Goal: Transaction & Acquisition: Purchase product/service

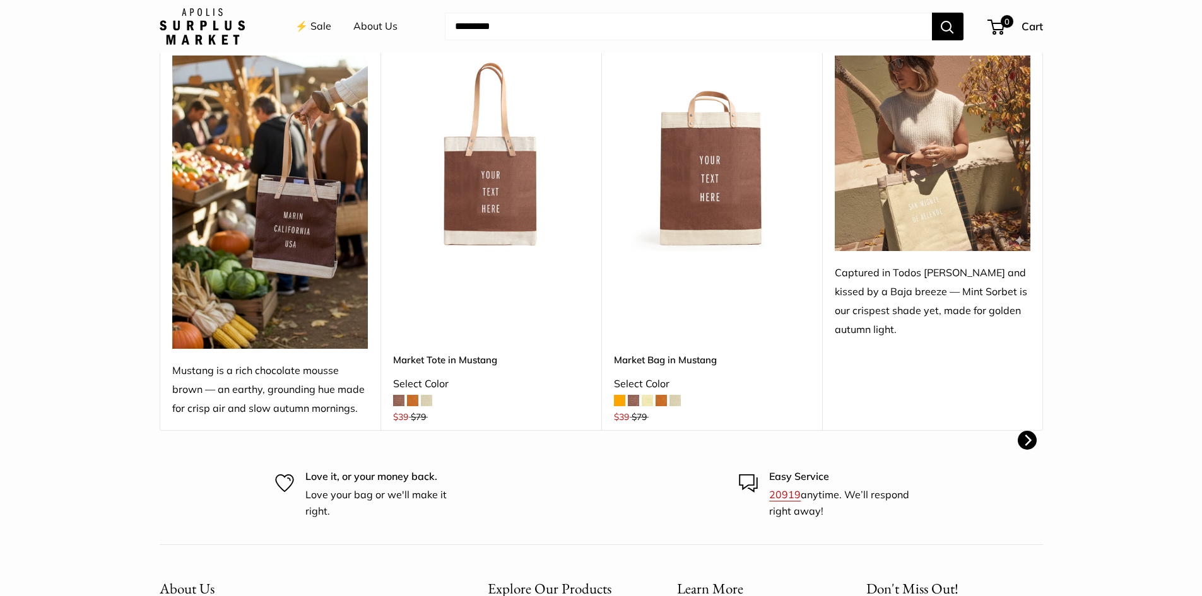
scroll to position [442, 0]
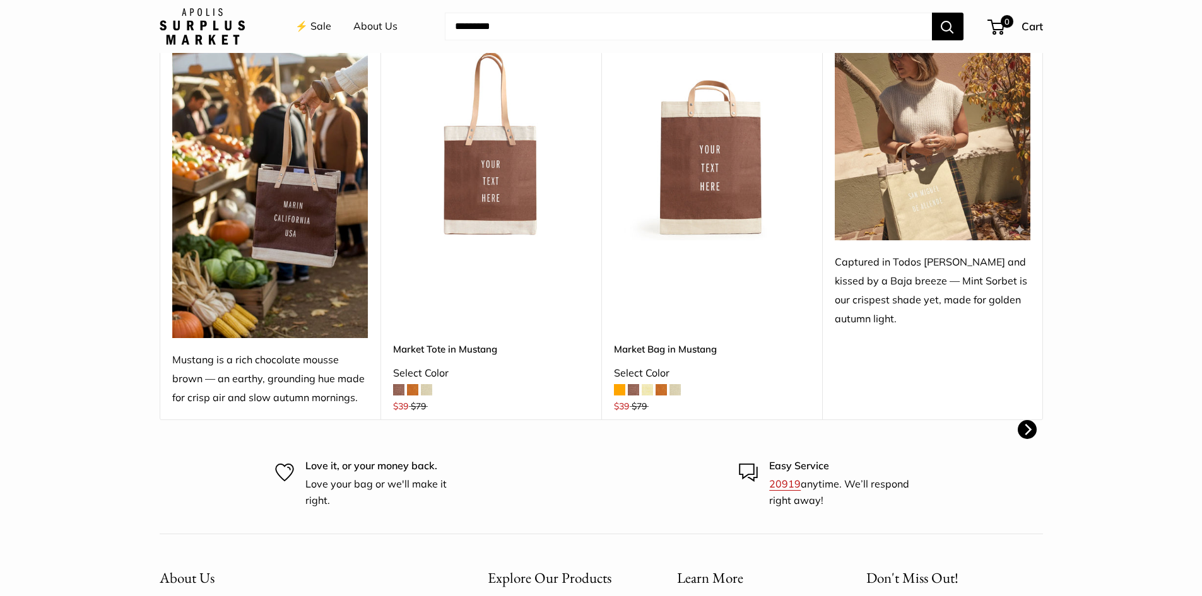
click at [0, 0] on img at bounding box center [0, 0] width 0 height 0
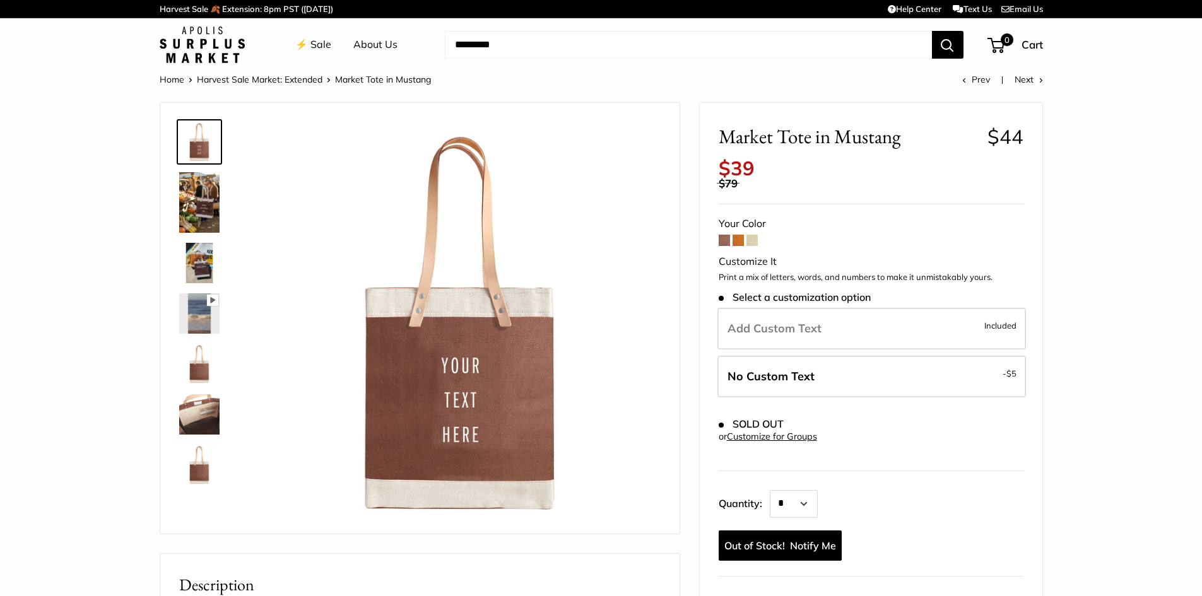
scroll to position [63, 0]
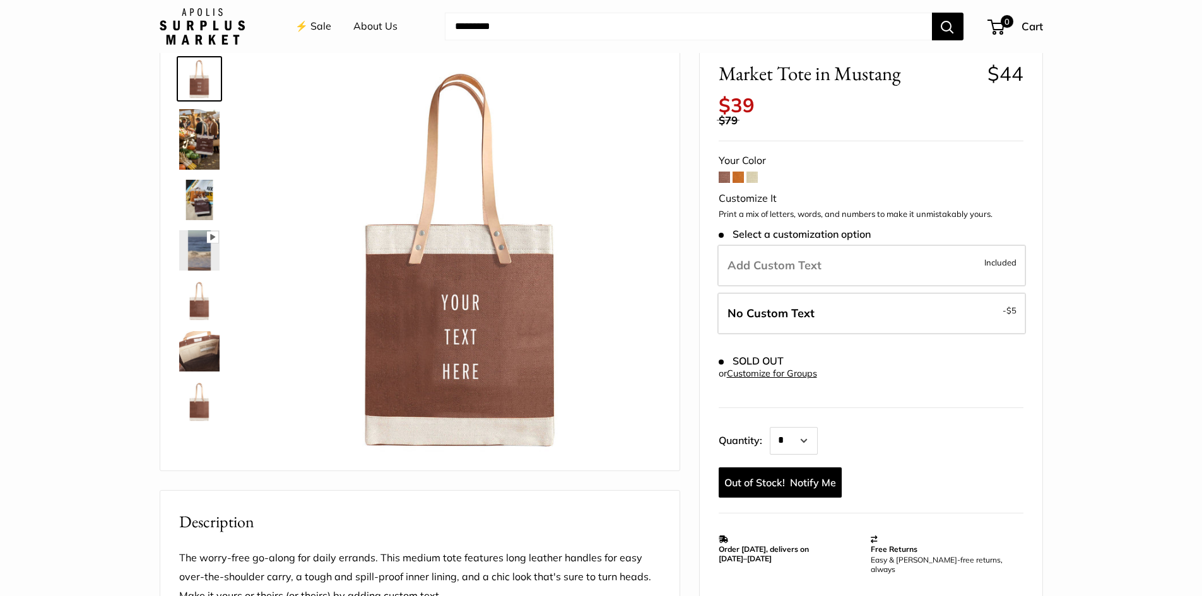
click at [205, 136] on img at bounding box center [199, 139] width 40 height 61
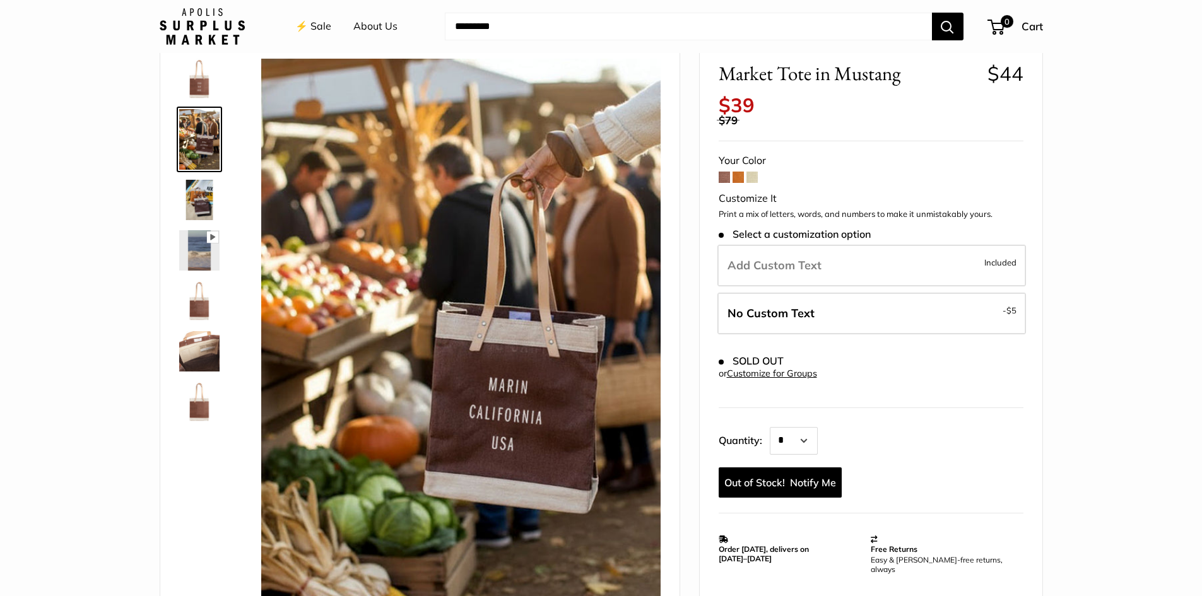
click at [209, 188] on img at bounding box center [199, 200] width 40 height 40
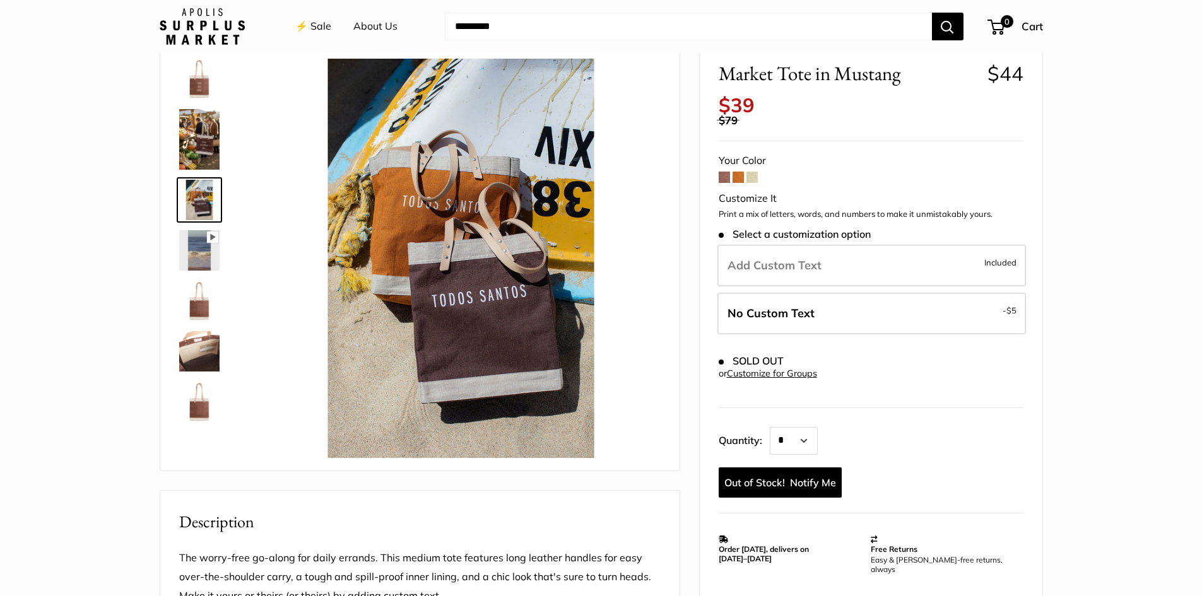
click at [210, 263] on img at bounding box center [199, 250] width 40 height 40
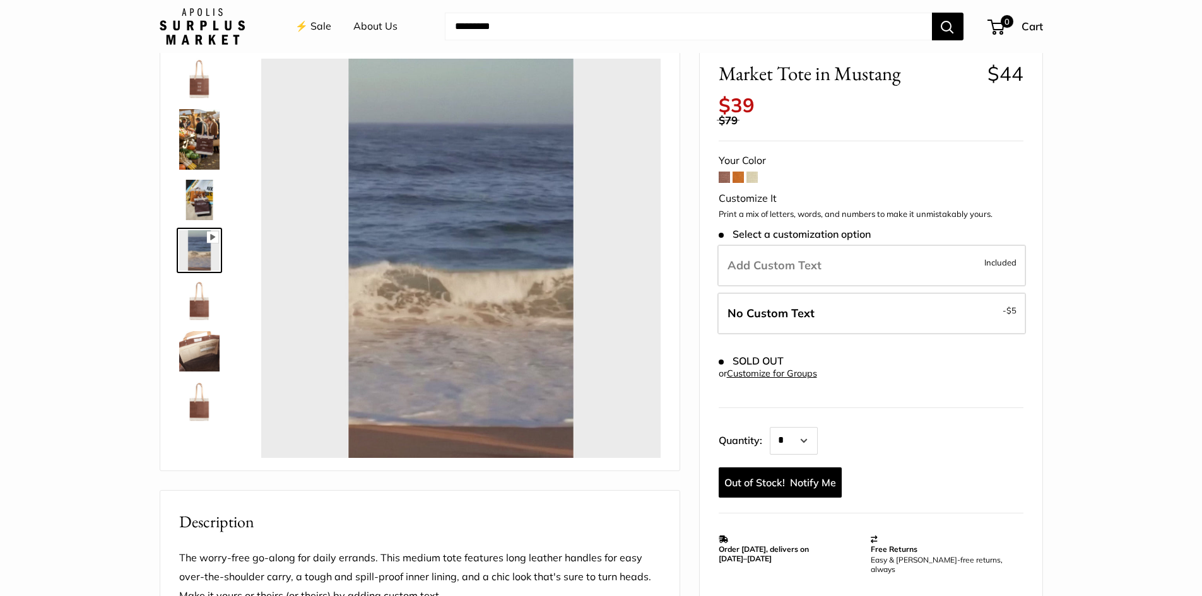
click at [204, 307] on img at bounding box center [199, 301] width 40 height 40
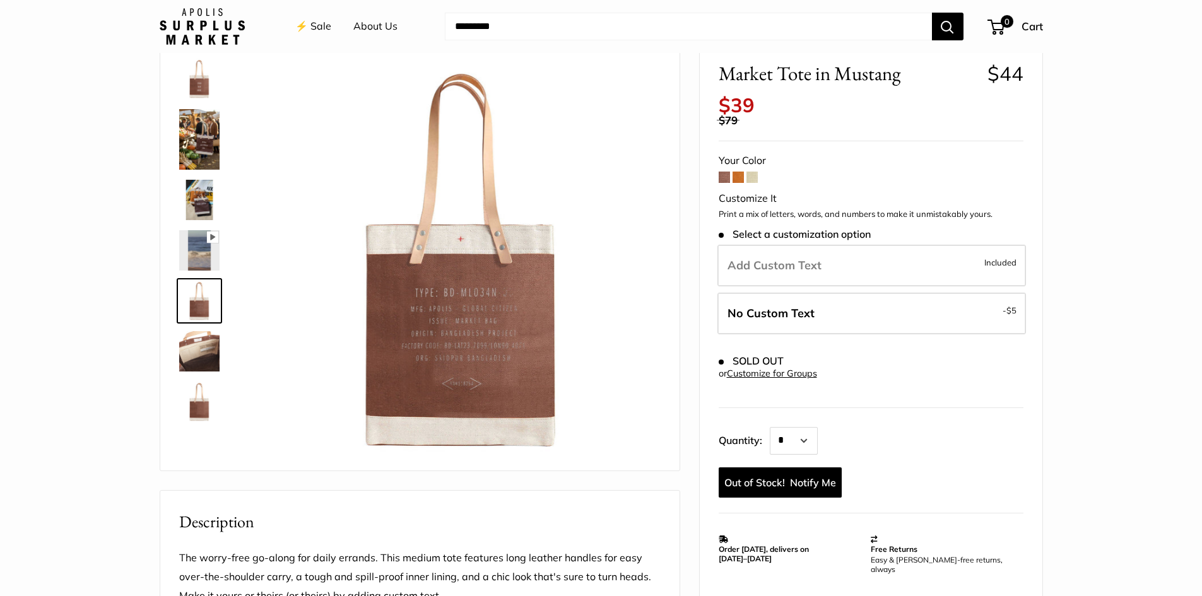
click at [199, 356] on img at bounding box center [199, 351] width 40 height 40
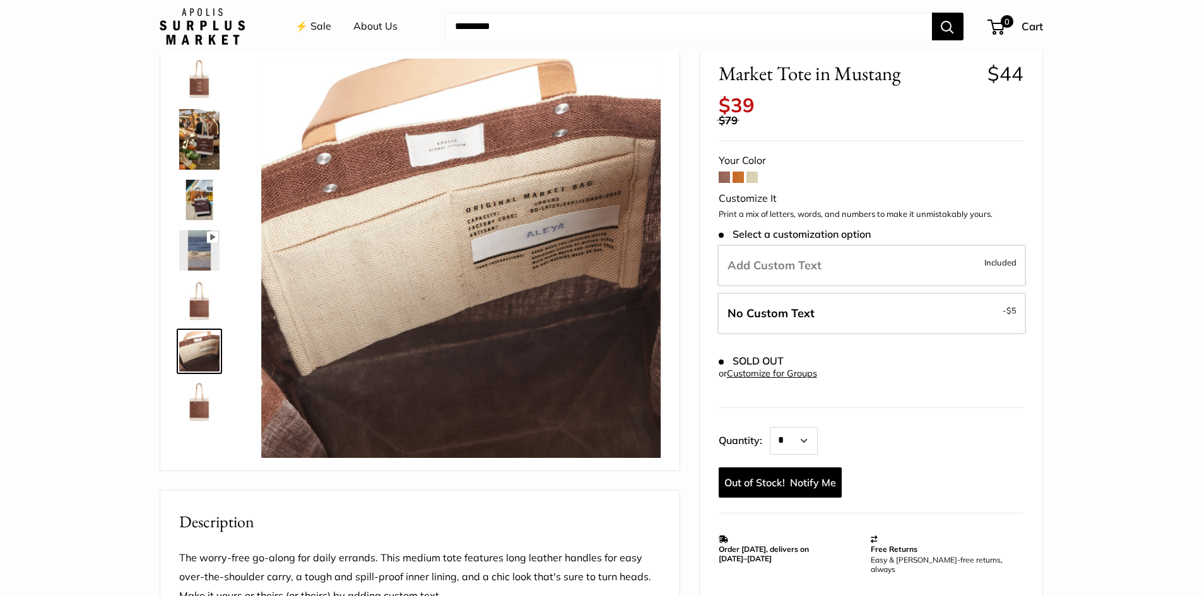
type input "*****"
click at [199, 403] on img at bounding box center [199, 402] width 40 height 40
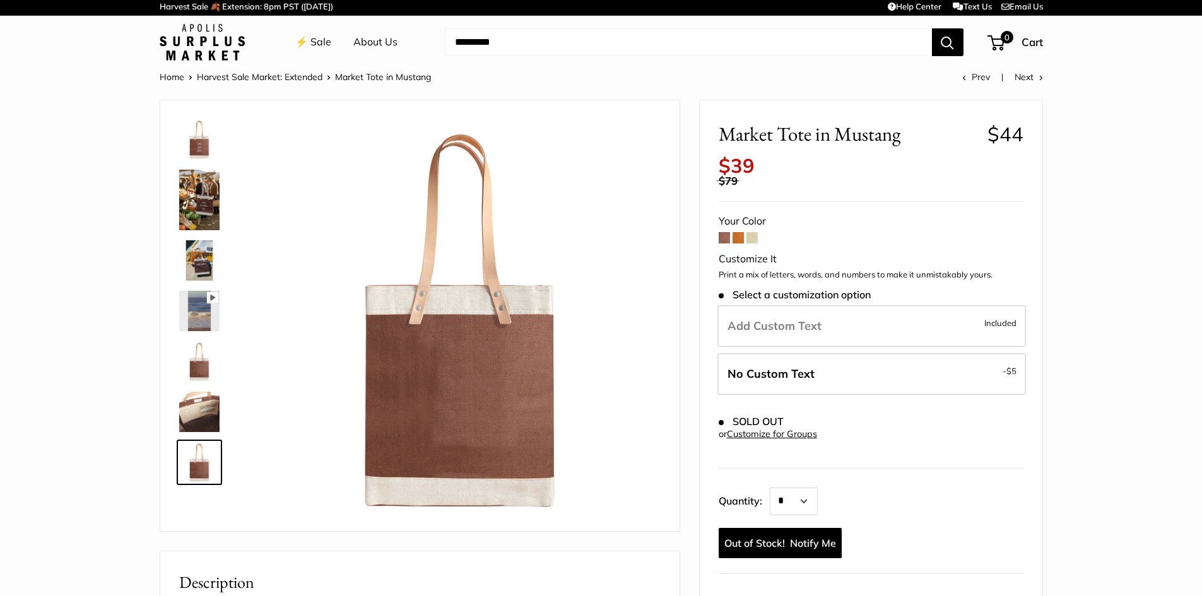
scroll to position [0, 0]
